Goal: Navigation & Orientation: Find specific page/section

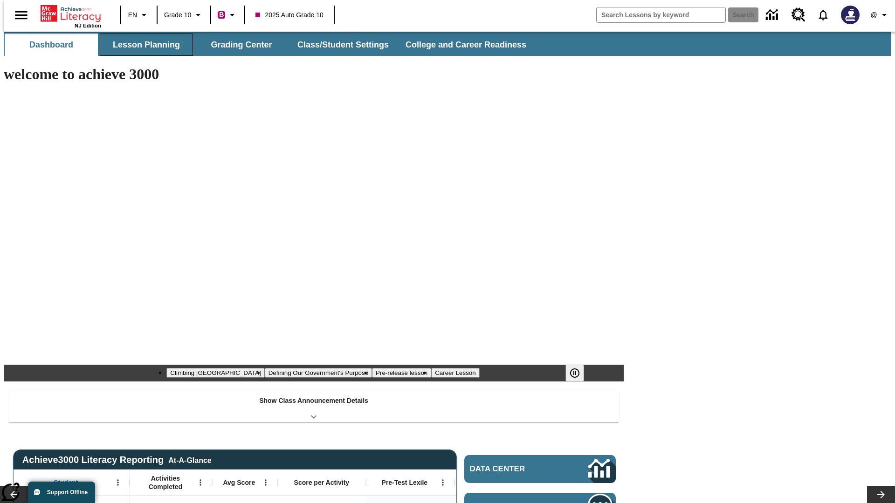
click at [143, 45] on button "Lesson Planning" at bounding box center [146, 45] width 93 height 22
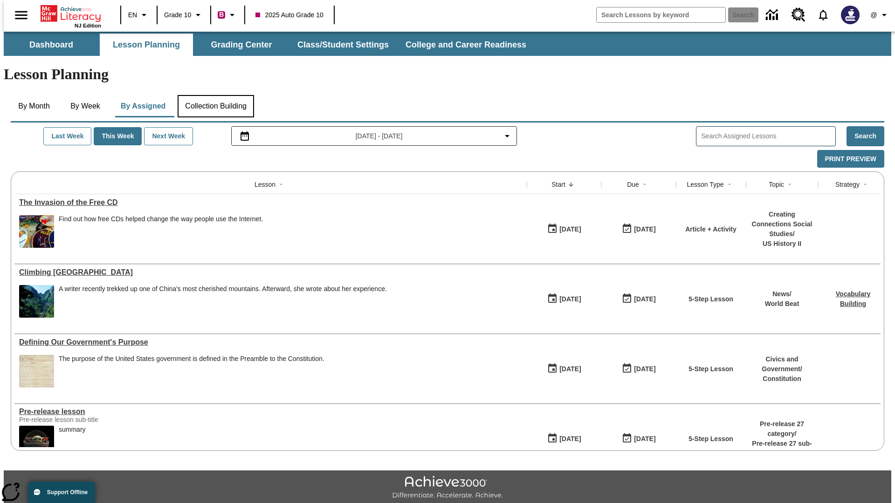
click at [215, 95] on button "Collection Building" at bounding box center [216, 106] width 76 height 22
